Goal: Information Seeking & Learning: Find specific fact

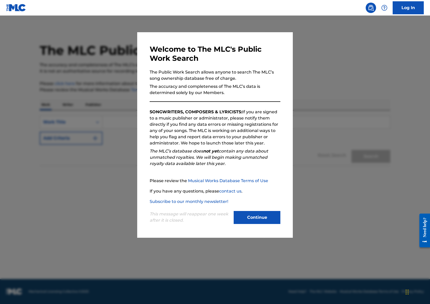
click at [241, 213] on button "Continue" at bounding box center [257, 217] width 47 height 13
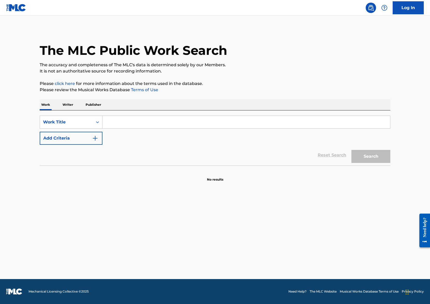
click at [131, 123] on input "Search Form" at bounding box center [247, 122] width 288 height 12
click at [66, 104] on p "Writer" at bounding box center [68, 104] width 14 height 11
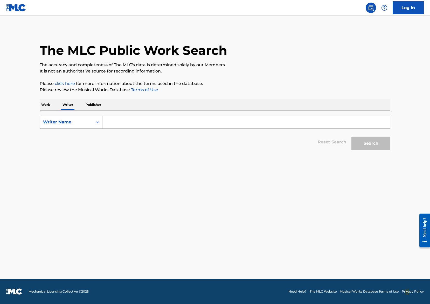
click at [119, 126] on input "Search Form" at bounding box center [247, 122] width 288 height 12
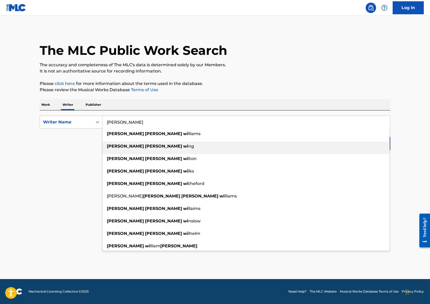
click at [145, 144] on strong "[PERSON_NAME]" at bounding box center [163, 146] width 37 height 5
type input "[PERSON_NAME]"
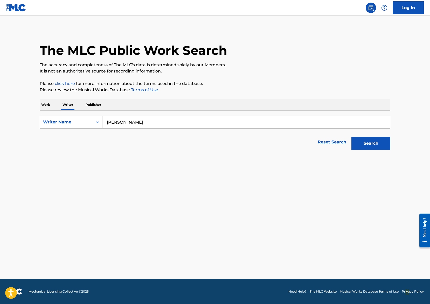
click at [371, 148] on button "Search" at bounding box center [371, 143] width 39 height 13
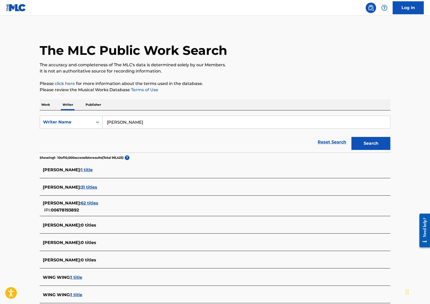
click at [98, 203] on span "62 titles" at bounding box center [89, 202] width 17 height 5
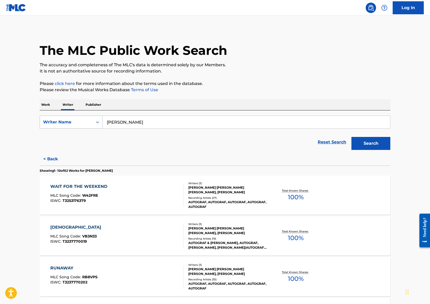
click at [95, 124] on icon "Search Form" at bounding box center [97, 121] width 5 height 5
click at [131, 147] on div "Reset Search Search" at bounding box center [215, 142] width 351 height 21
click at [45, 104] on p "Work" at bounding box center [46, 104] width 12 height 11
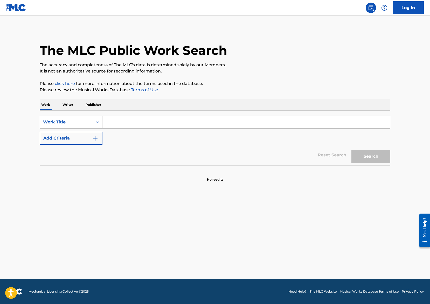
click at [118, 123] on input "Search Form" at bounding box center [247, 122] width 288 height 12
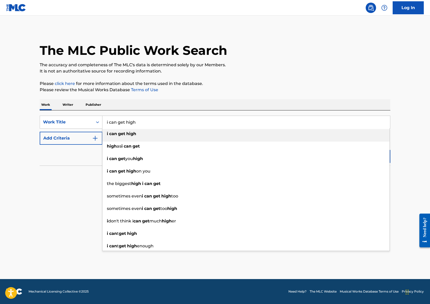
type input "i can get high"
click at [122, 133] on strong "get" at bounding box center [121, 133] width 7 height 5
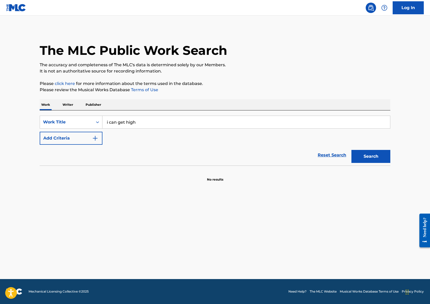
click at [80, 138] on button "Add Criteria" at bounding box center [71, 138] width 63 height 13
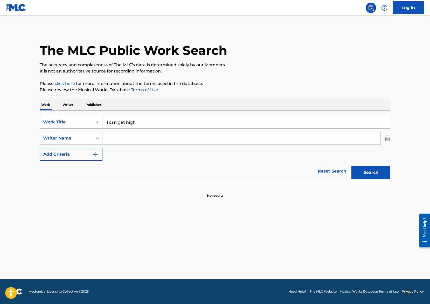
click at [120, 139] on input "Search Form" at bounding box center [242, 138] width 278 height 12
type input "[PERSON_NAME]"
click at [352, 166] on button "Search" at bounding box center [371, 172] width 39 height 13
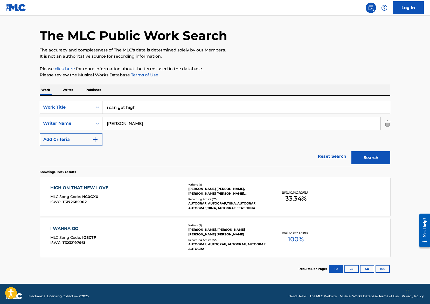
scroll to position [19, 0]
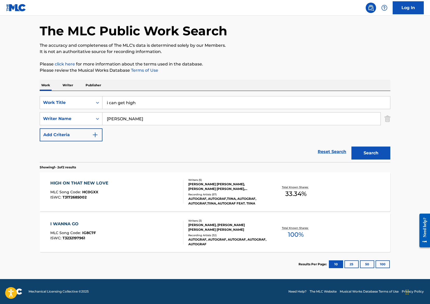
click at [156, 189] on div "HIGH ON THAT NEW LOVE MLC Song Code : HC0GXX ISWC : T3172685002" at bounding box center [116, 191] width 133 height 23
